Goal: Task Accomplishment & Management: Manage account settings

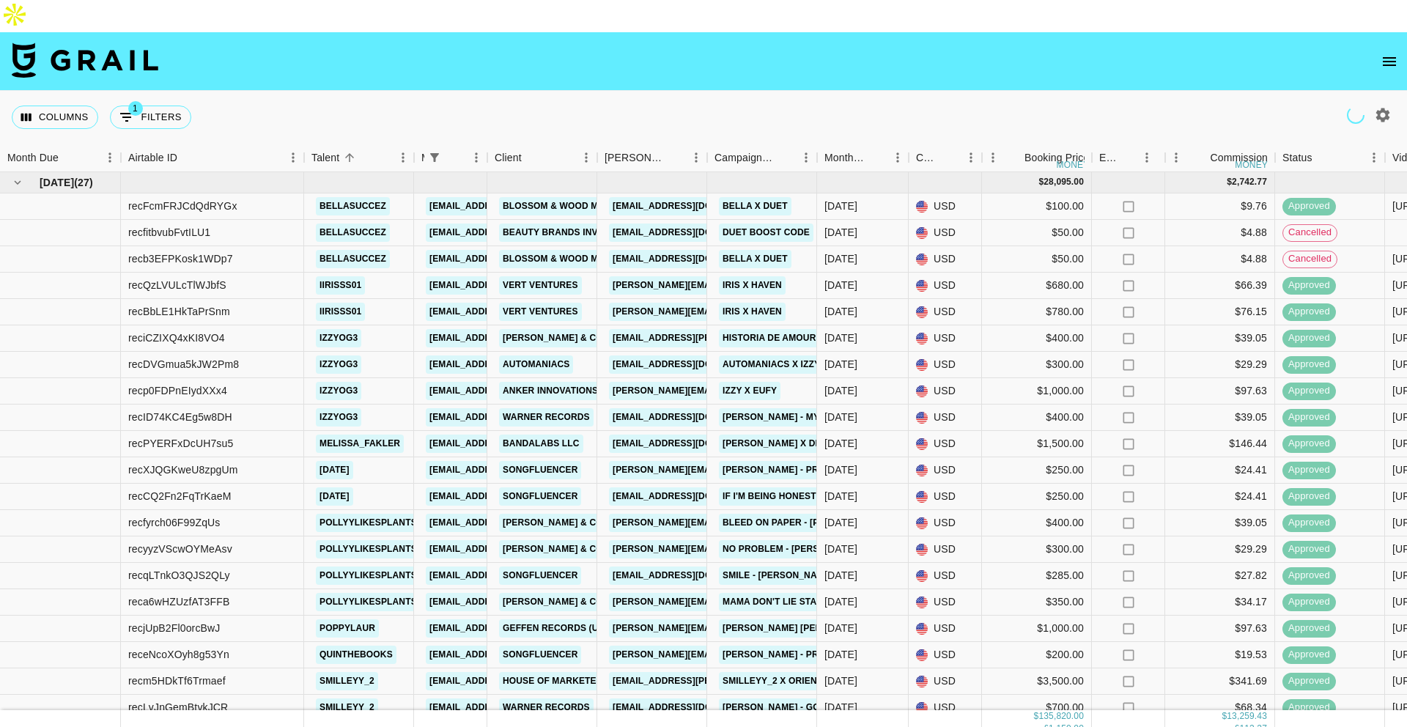
click at [1399, 47] on button "open drawer" at bounding box center [1389, 61] width 29 height 29
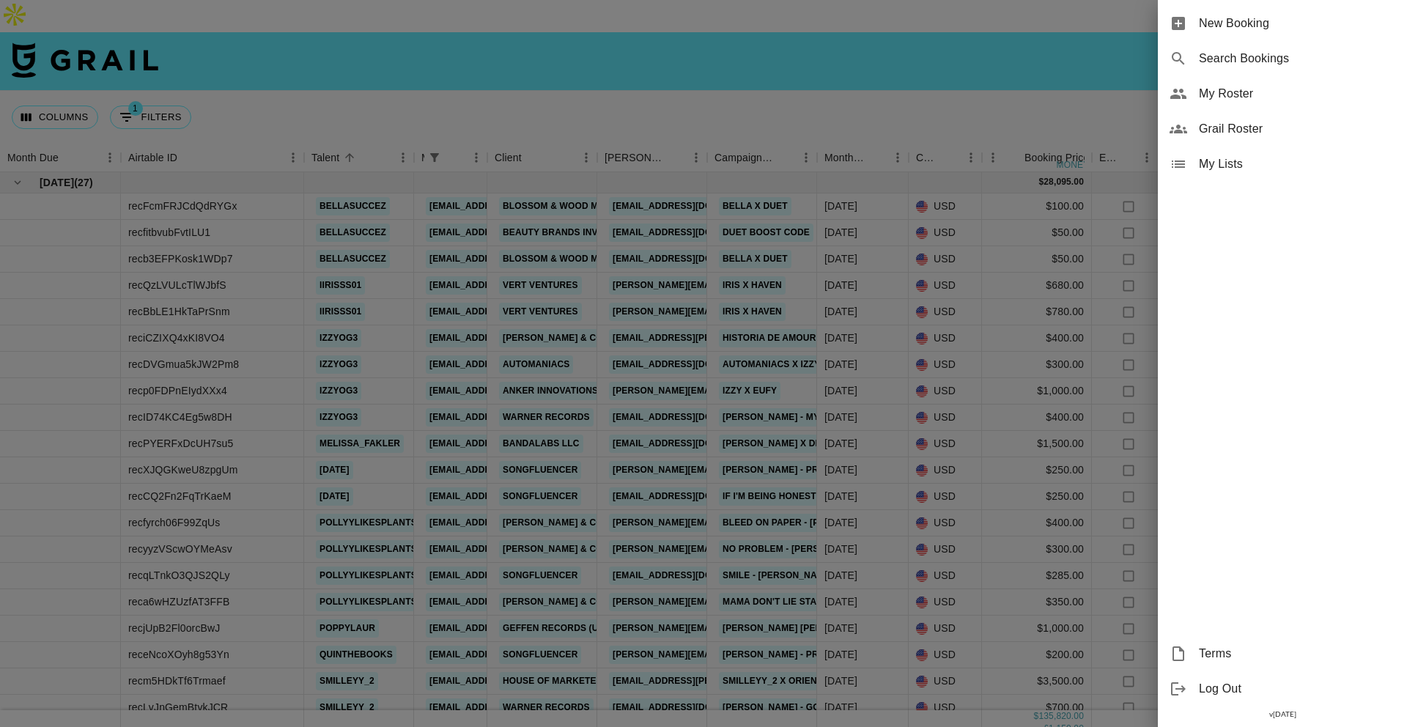
click at [1213, 88] on span "My Roster" at bounding box center [1297, 94] width 196 height 18
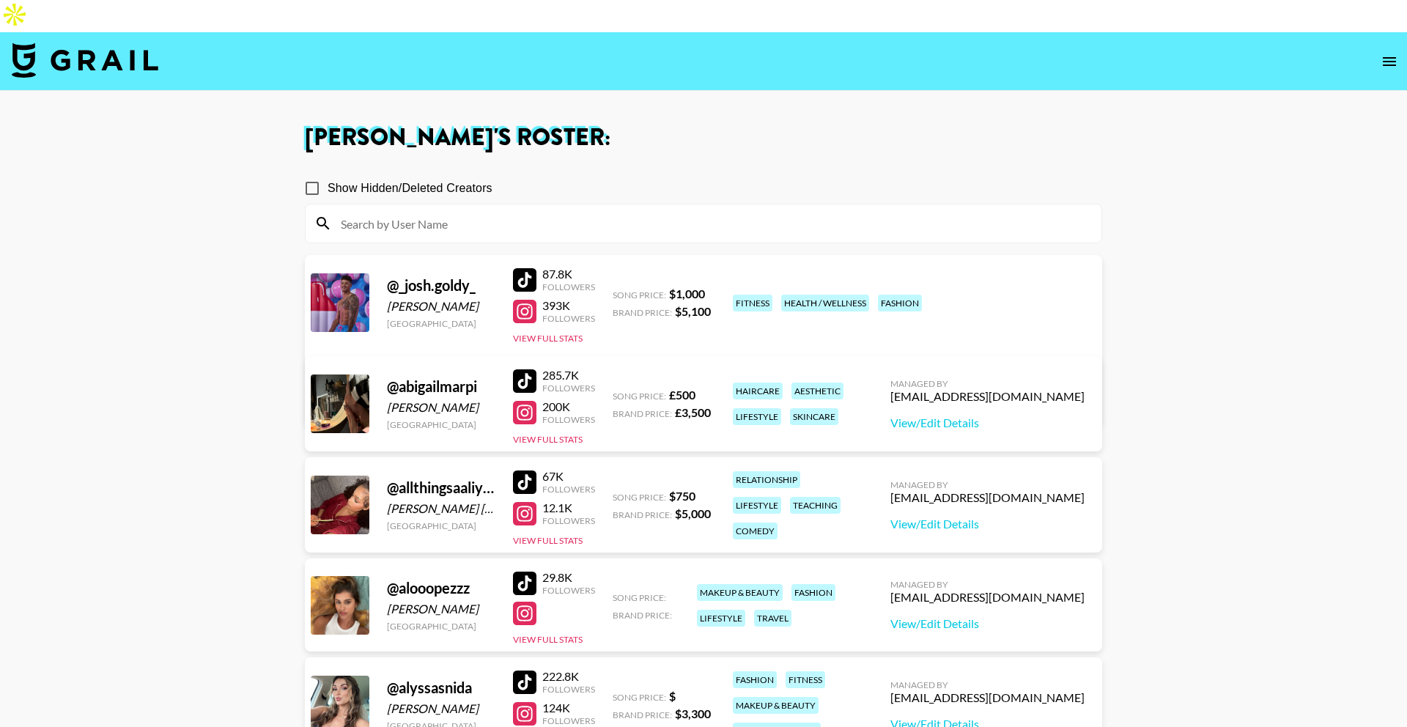
click at [1030, 397] on div "Managed By [EMAIL_ADDRESS][DOMAIN_NAME] View/Edit Details" at bounding box center [988, 403] width 218 height 75
click at [1030, 416] on link "View/Edit Details" at bounding box center [988, 423] width 194 height 15
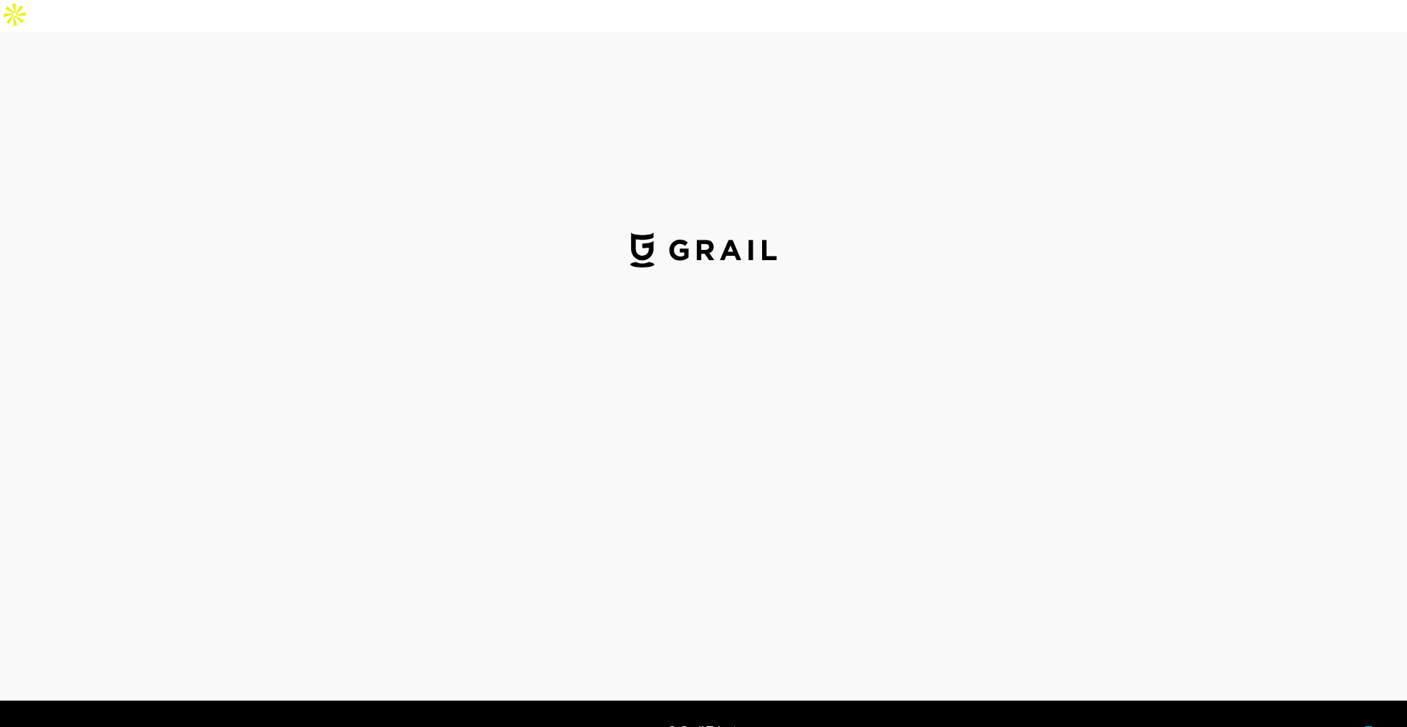
select select "GBP"
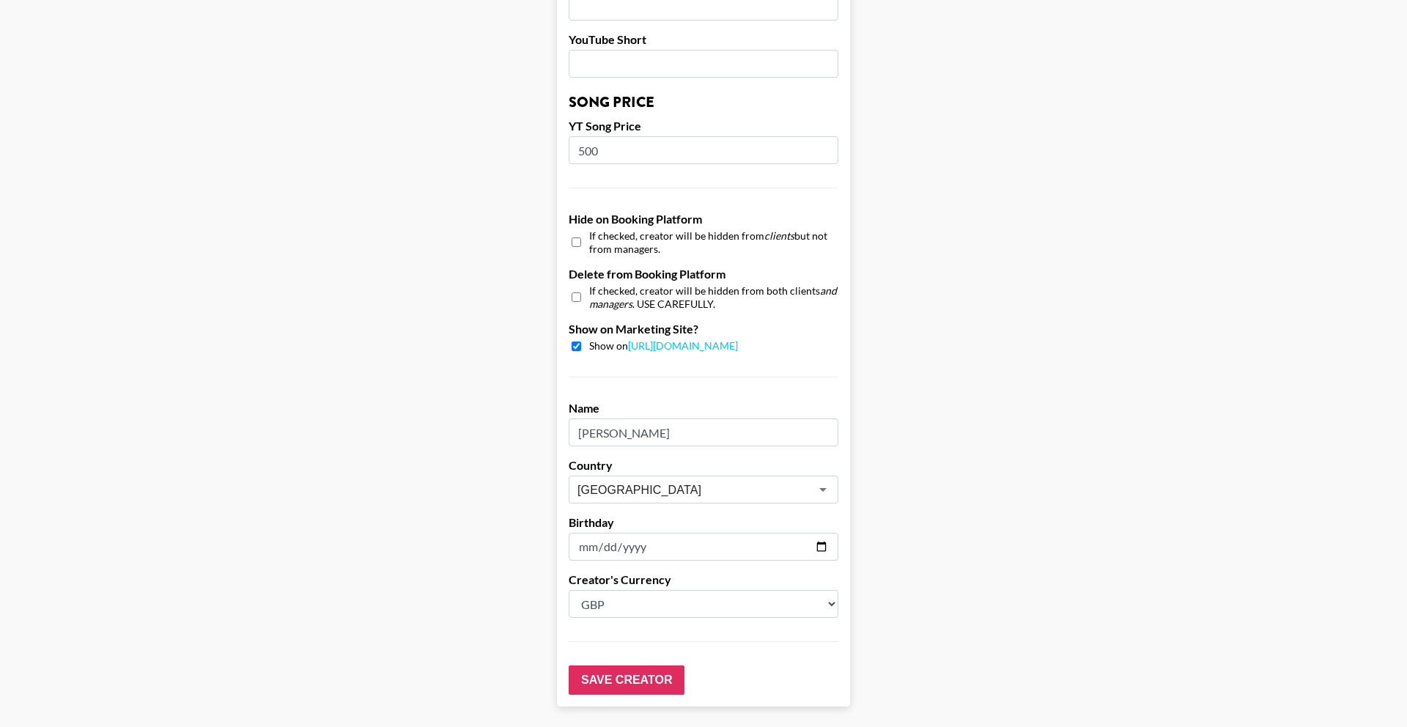
scroll to position [1261, 0]
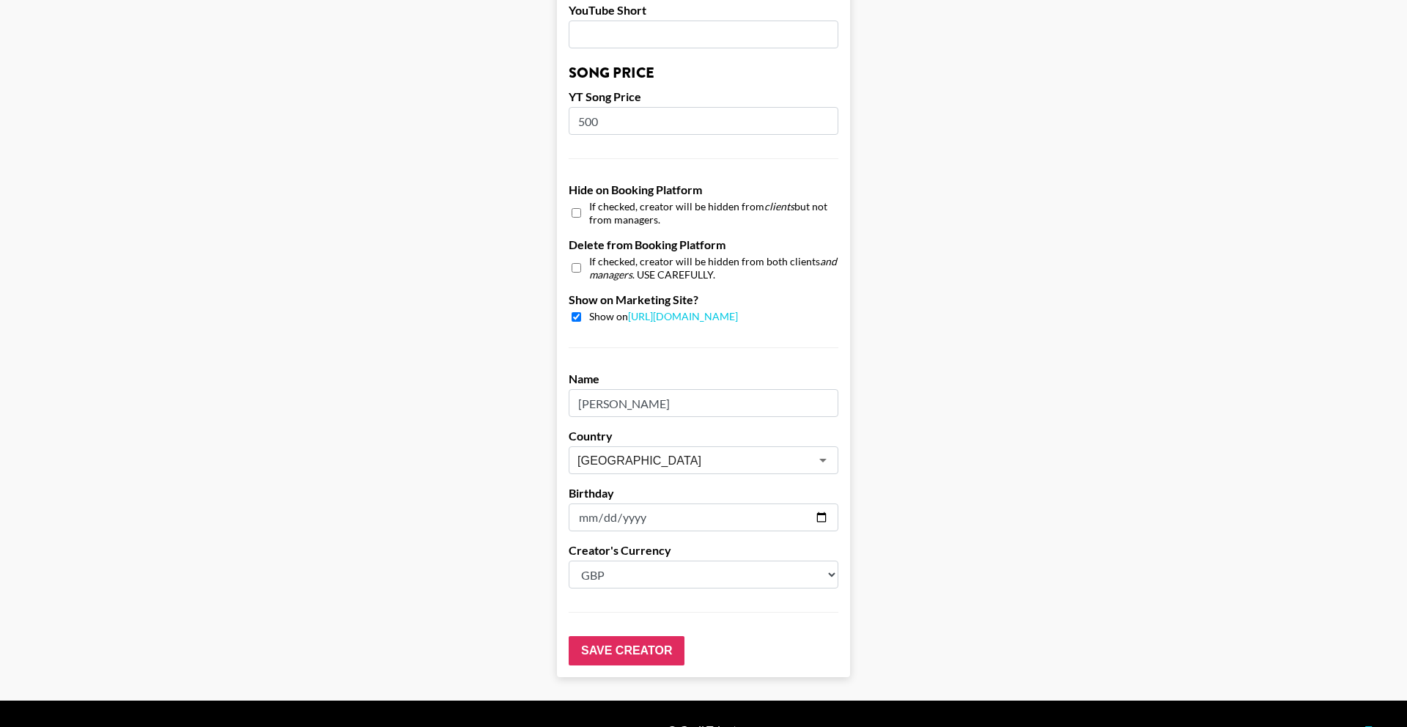
click at [593, 310] on span "Show on https://grail-talent.com/talent" at bounding box center [663, 317] width 149 height 14
click at [578, 312] on input "checkbox" at bounding box center [577, 317] width 10 height 10
checkbox input "false"
click at [578, 202] on input "checkbox" at bounding box center [577, 212] width 10 height 21
checkbox input "true"
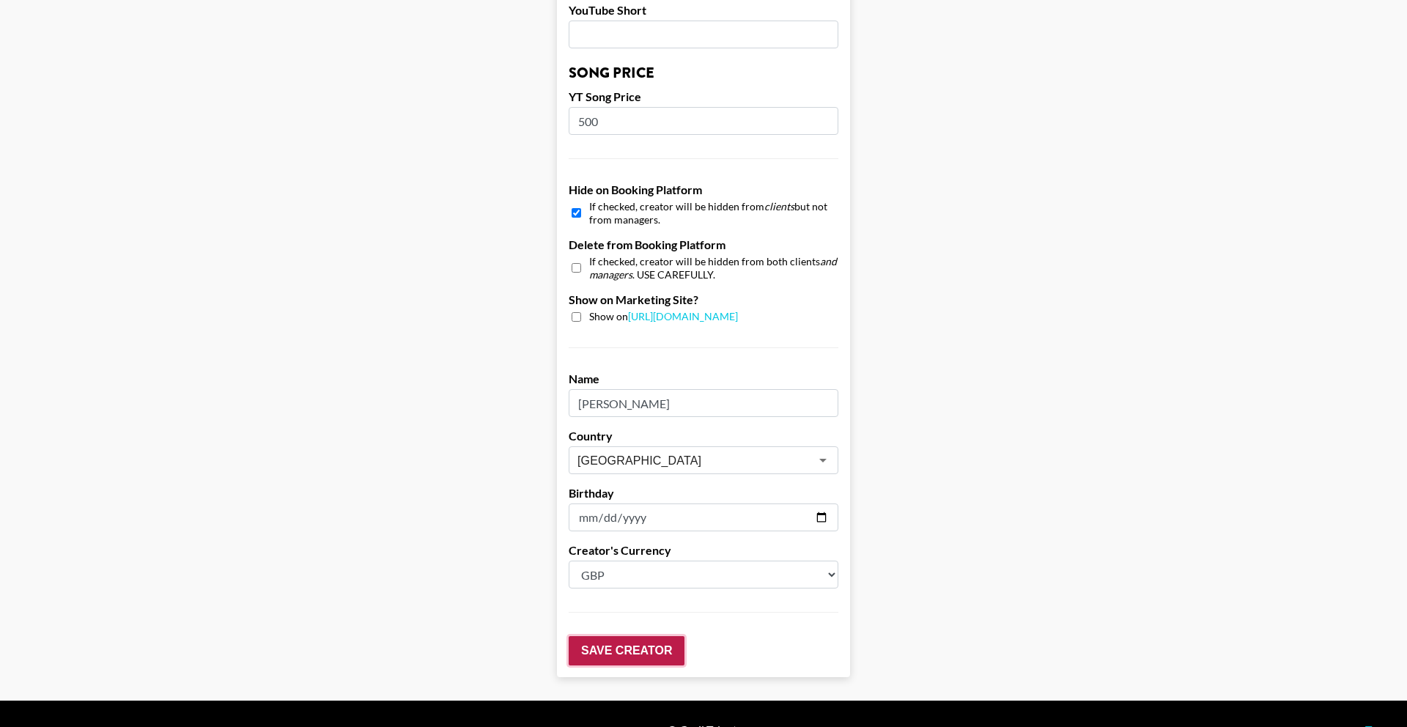
click at [620, 636] on input "Save Creator" at bounding box center [627, 650] width 116 height 29
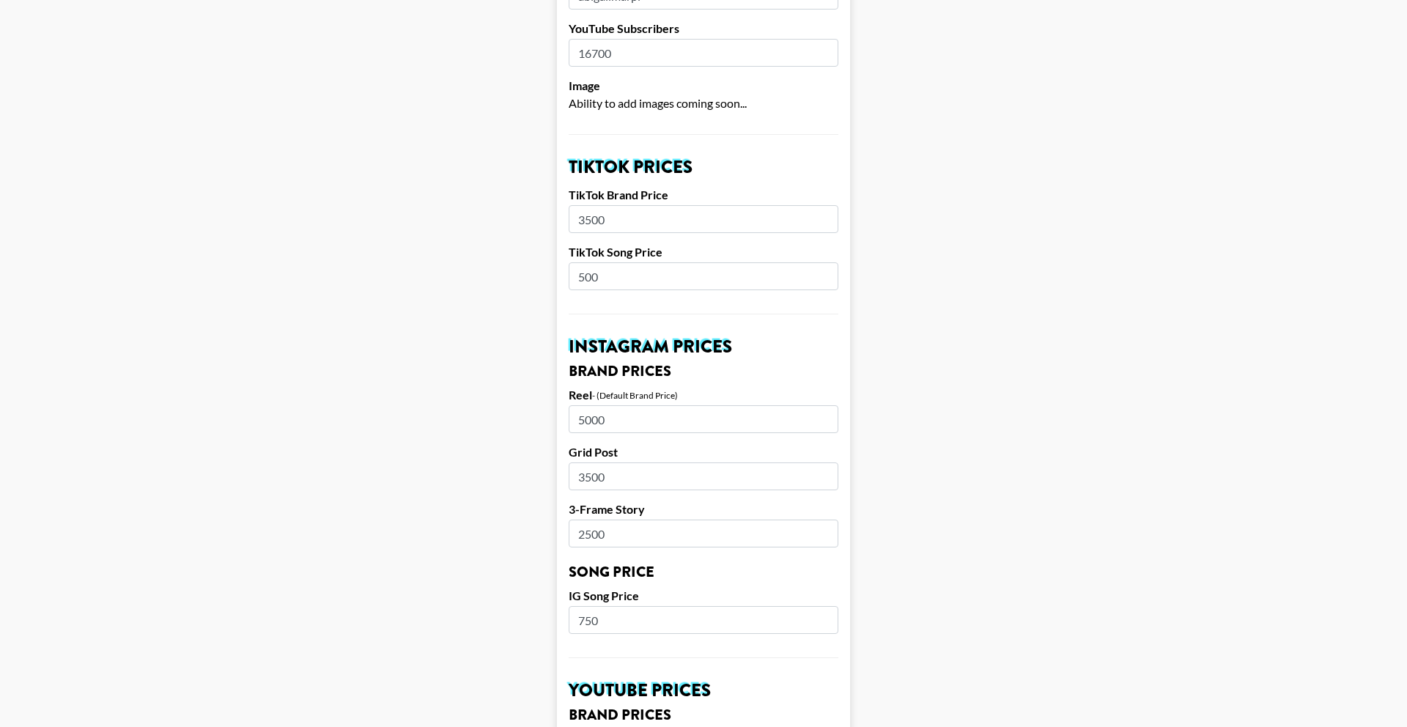
scroll to position [0, 0]
